Goal: Use online tool/utility: Utilize a website feature to perform a specific function

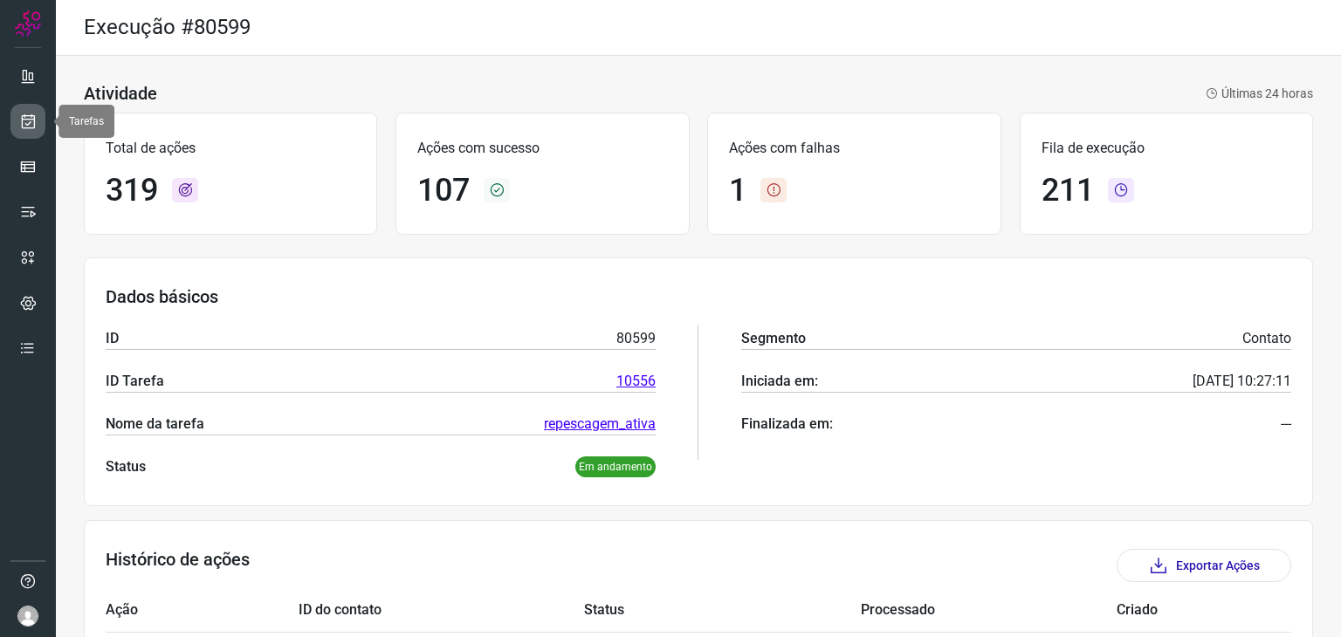
click at [31, 117] on icon at bounding box center [28, 121] width 18 height 17
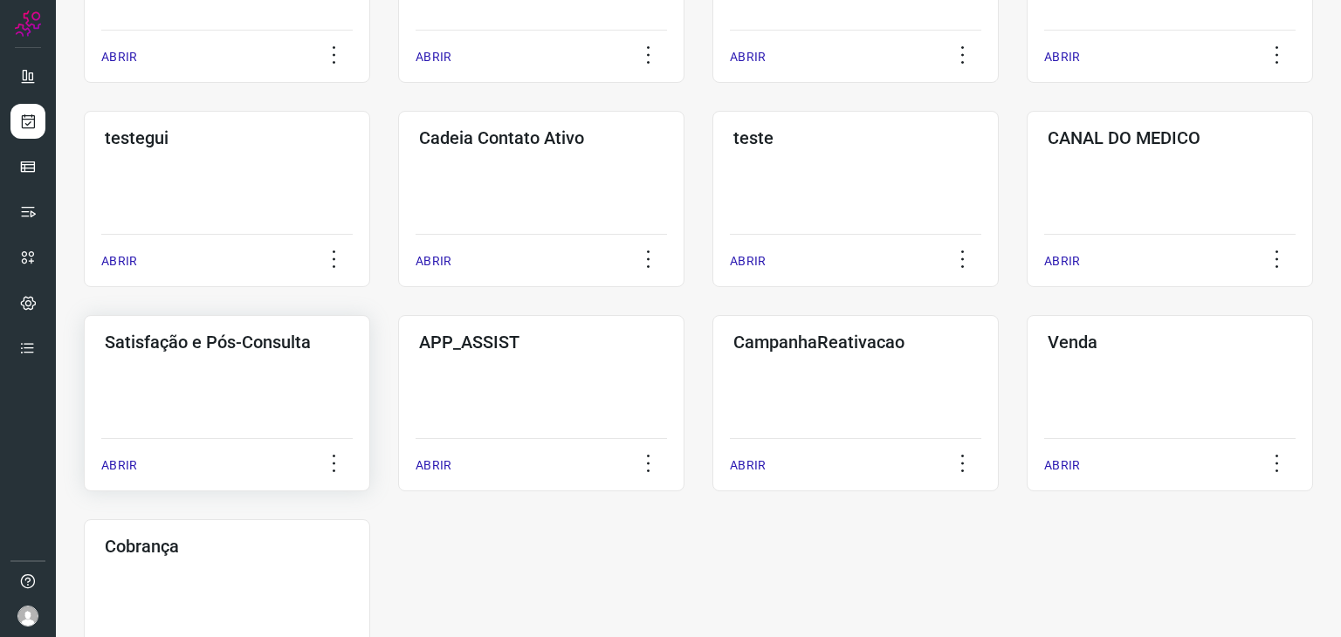
click at [398, 356] on div "Satisfação e Pós-Consulta ABRIR" at bounding box center [541, 403] width 286 height 176
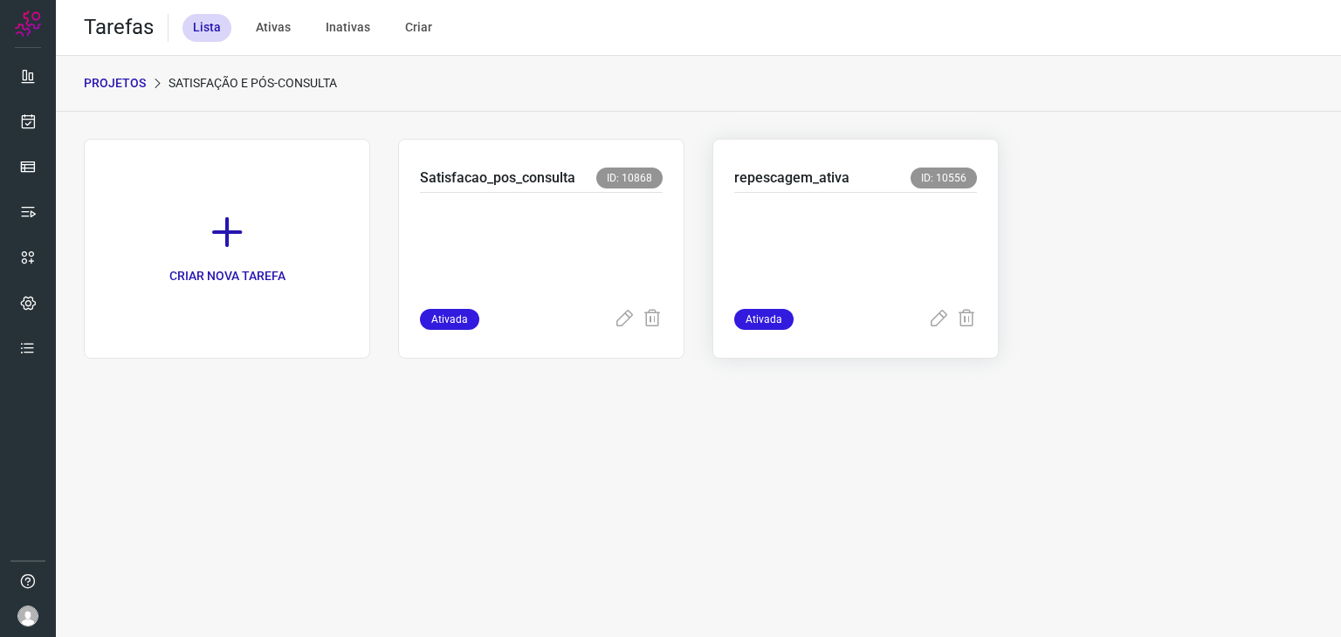
click at [810, 251] on p at bounding box center [855, 246] width 243 height 87
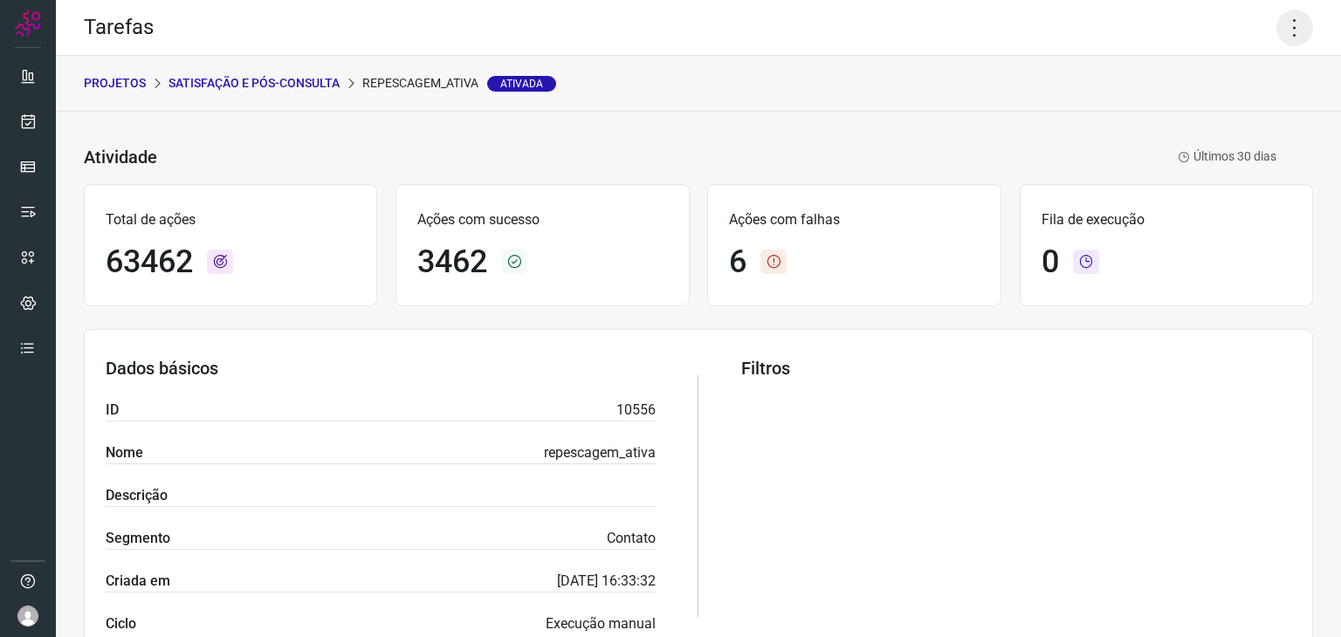
click at [1277, 23] on icon at bounding box center [1295, 28] width 37 height 37
click at [1225, 116] on li "Executar" at bounding box center [1219, 114] width 159 height 28
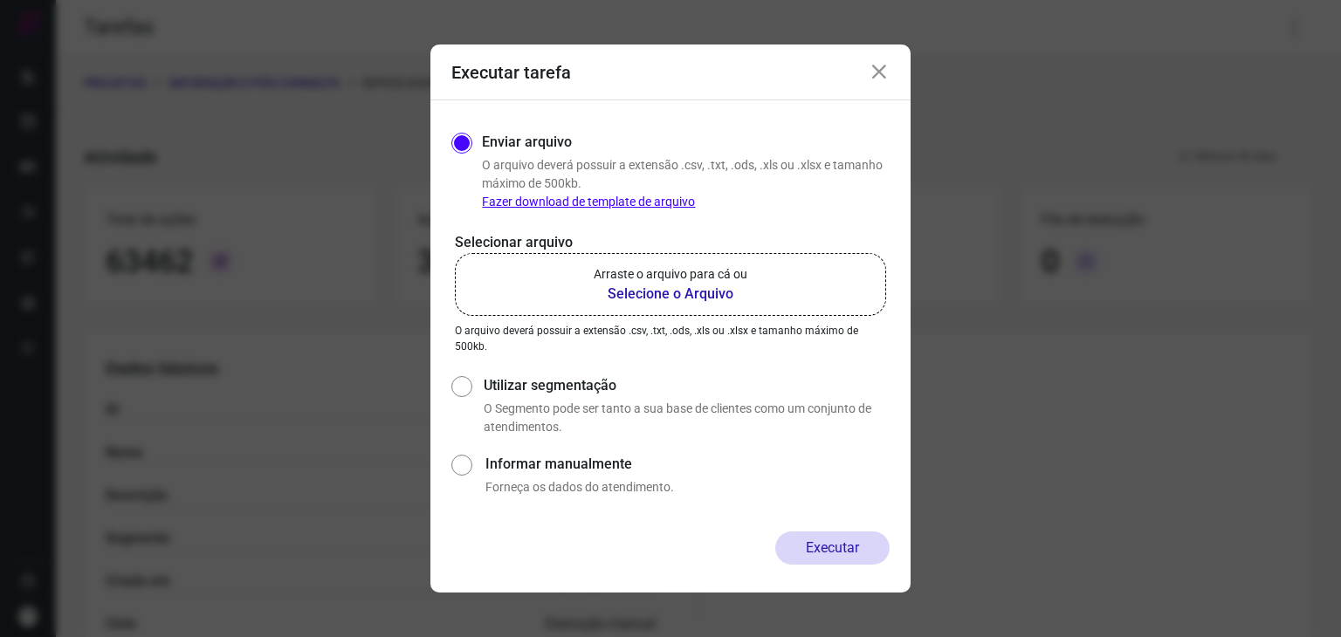
click at [772, 279] on label "Arraste o arquivo para cá ou Selecione o Arquivo" at bounding box center [670, 284] width 431 height 63
click at [0, 0] on input "Arraste o arquivo para cá ou Selecione o Arquivo" at bounding box center [0, 0] width 0 height 0
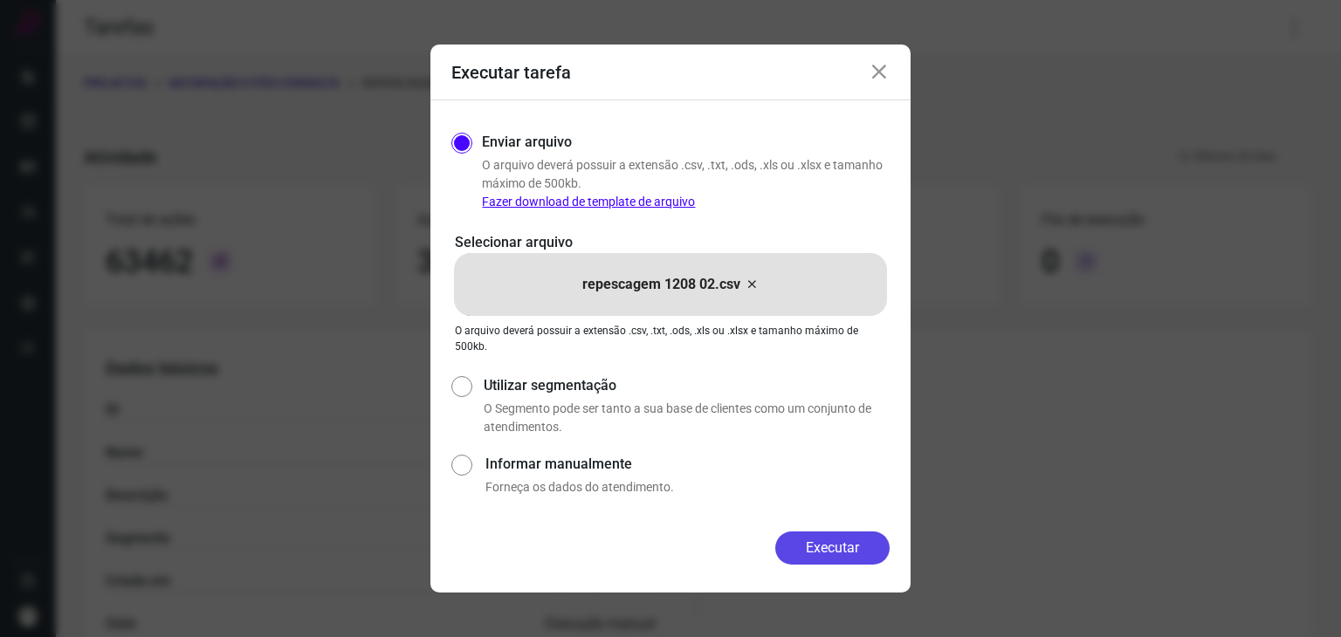
click at [814, 555] on button "Executar" at bounding box center [832, 548] width 114 height 33
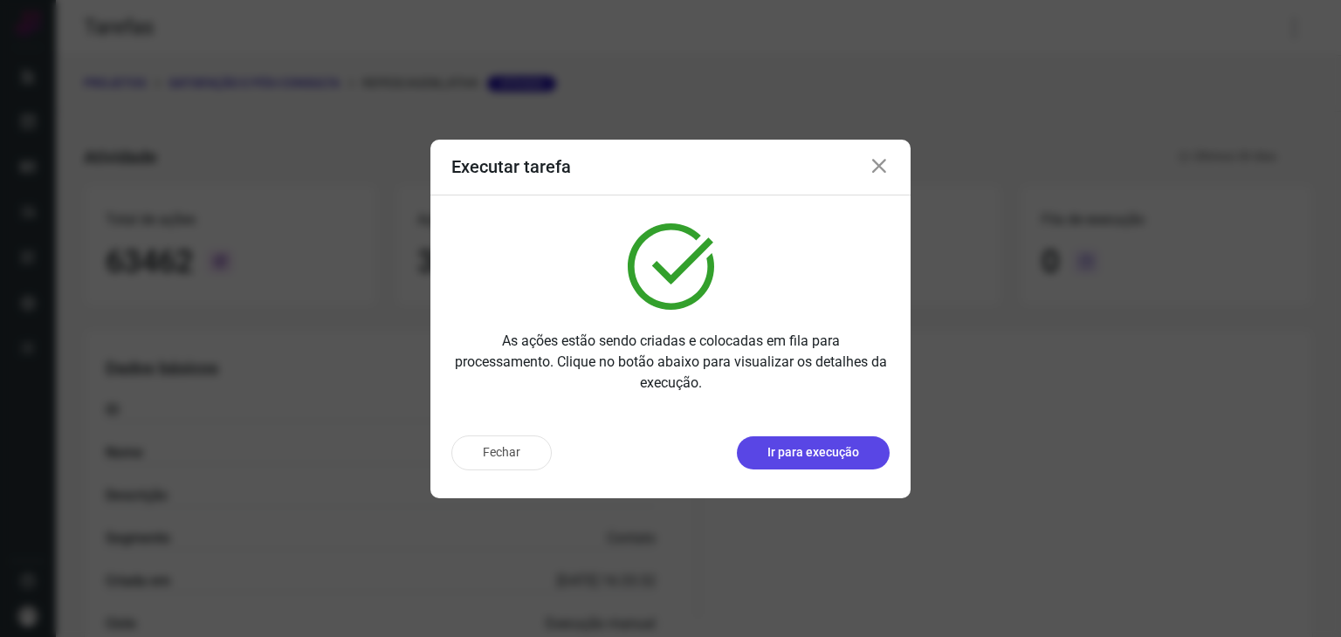
click at [845, 449] on p "Ir para execução" at bounding box center [814, 453] width 92 height 18
